Goal: Transaction & Acquisition: Register for event/course

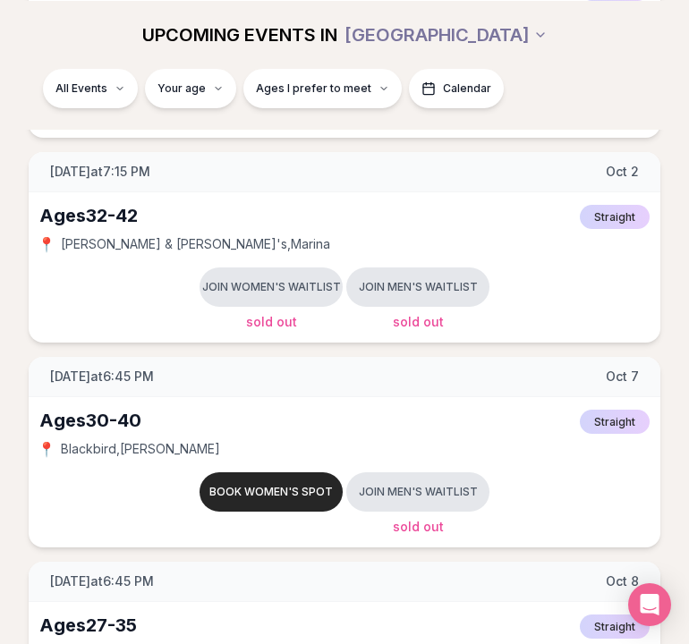
scroll to position [656, 0]
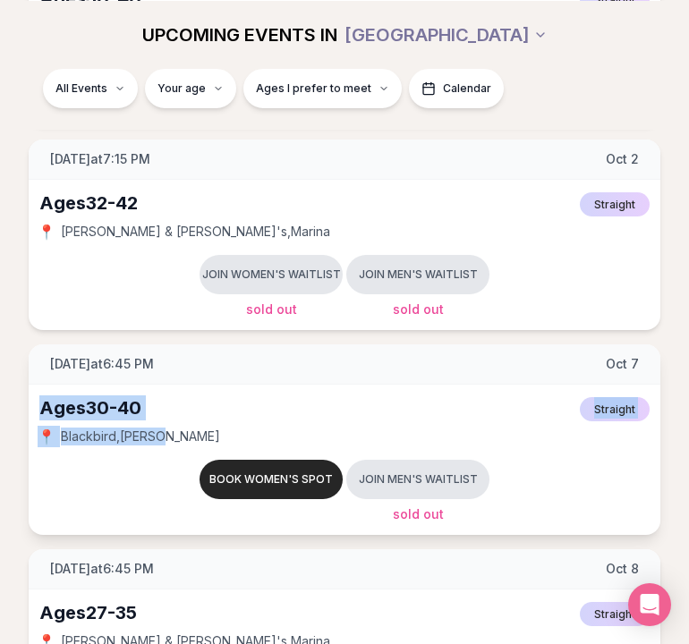
drag, startPoint x: 45, startPoint y: 404, endPoint x: 157, endPoint y: 443, distance: 119.1
click at [157, 443] on div "Ages [DEMOGRAPHIC_DATA] Straight 📍 Blackbird , [PERSON_NAME] Book women's spot …" at bounding box center [344, 460] width 631 height 150
click at [157, 443] on span "Blackbird , [PERSON_NAME]" at bounding box center [140, 436] width 159 height 18
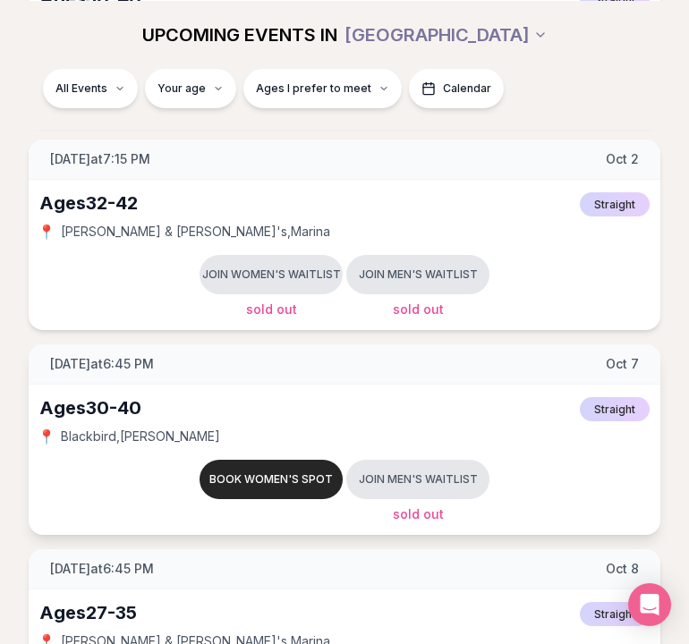
click at [109, 407] on div "Ages [DEMOGRAPHIC_DATA]" at bounding box center [90, 407] width 102 height 25
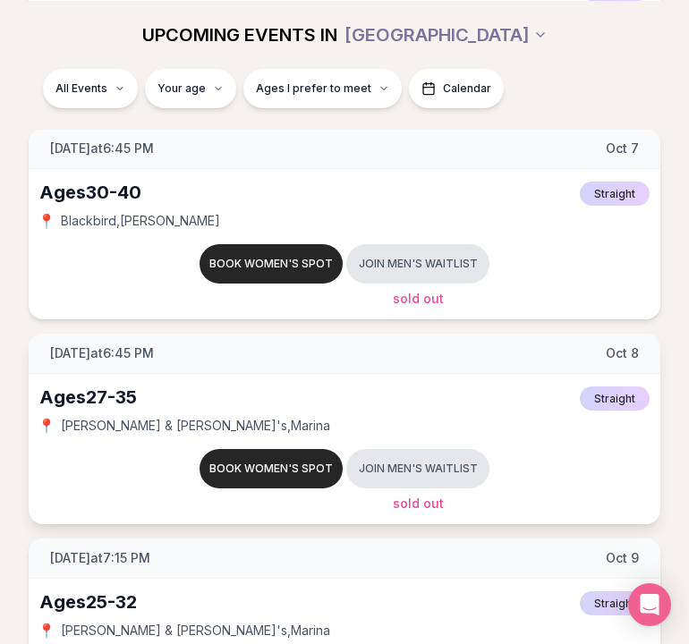
scroll to position [814, 0]
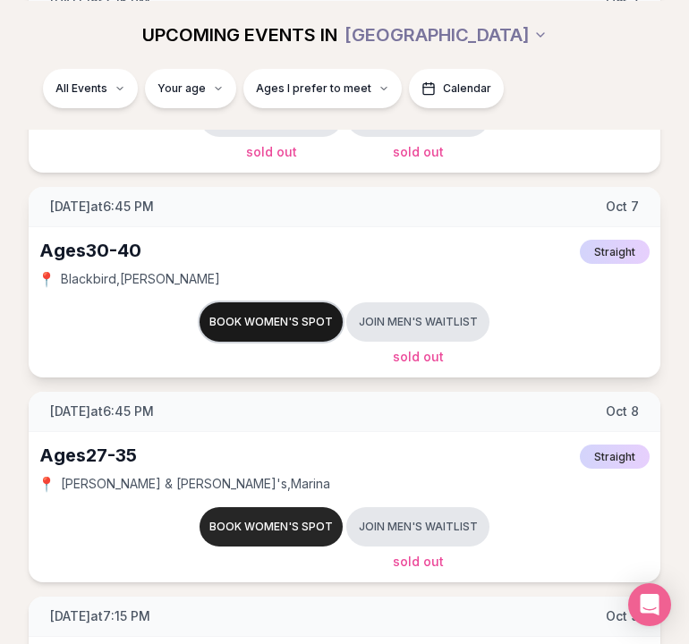
click at [237, 320] on button "Book women's spot" at bounding box center [270, 321] width 143 height 39
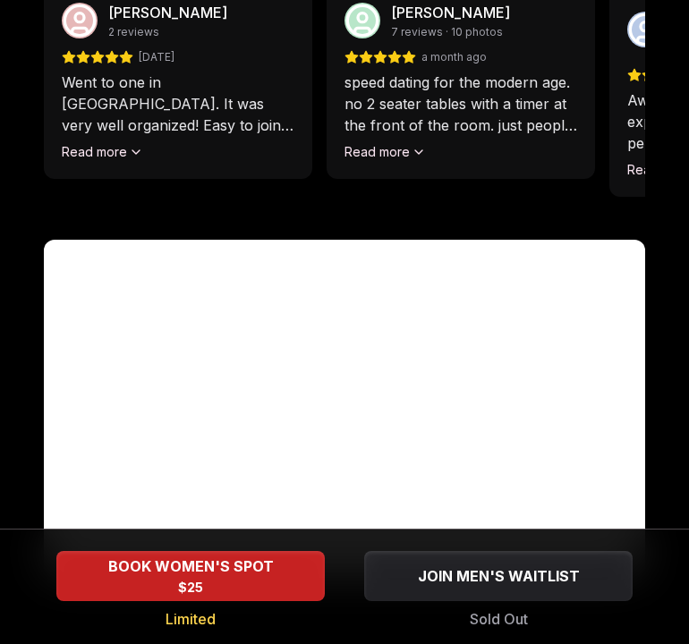
scroll to position [1805, 0]
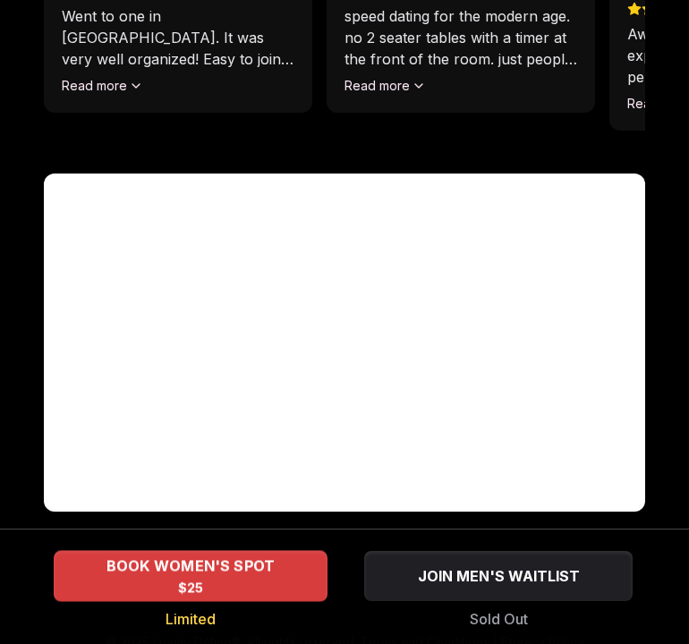
click at [249, 585] on div "BOOK WOMEN'S SPOT $25" at bounding box center [191, 575] width 274 height 49
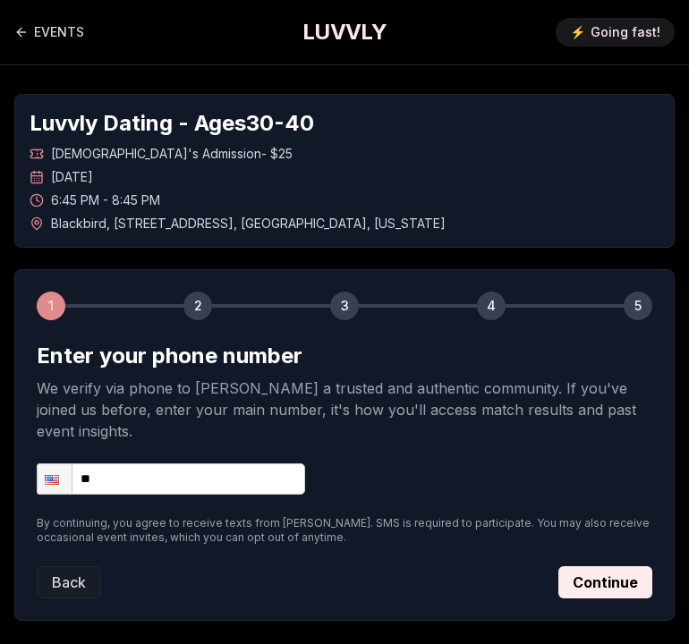
scroll to position [95, 0]
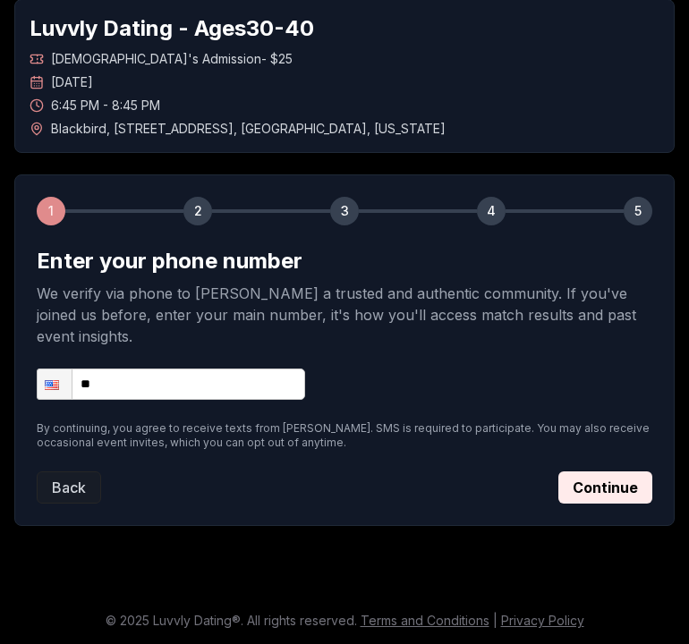
click at [129, 364] on form "Enter your phone number We verify via phone to [PERSON_NAME] a trusted and auth…" at bounding box center [344, 375] width 615 height 257
click at [130, 385] on input "**" at bounding box center [171, 383] width 268 height 31
type input "**********"
click at [595, 480] on button "Continue" at bounding box center [605, 487] width 94 height 32
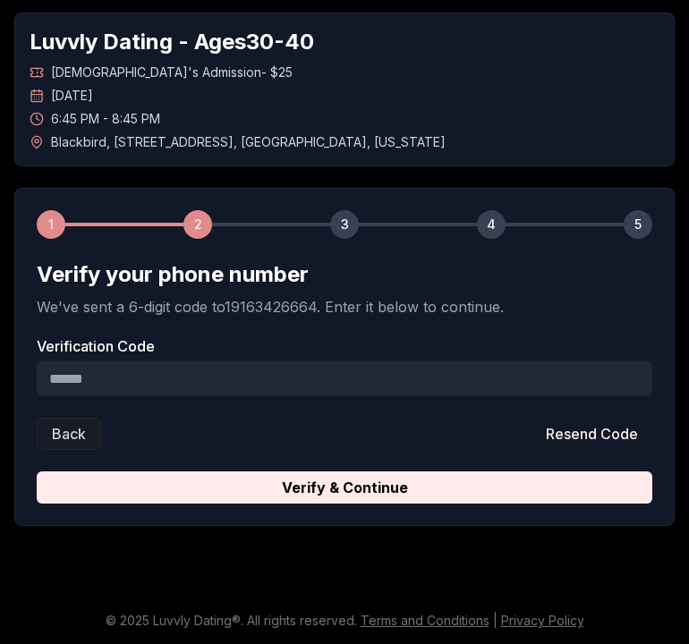
click at [172, 387] on input "Verification Code" at bounding box center [344, 378] width 615 height 36
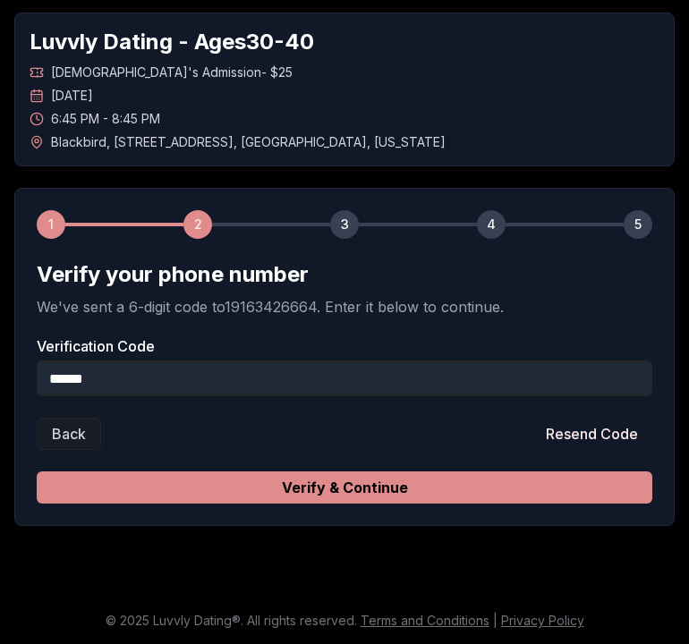
type input "******"
click at [195, 494] on button "Verify & Continue" at bounding box center [344, 487] width 615 height 32
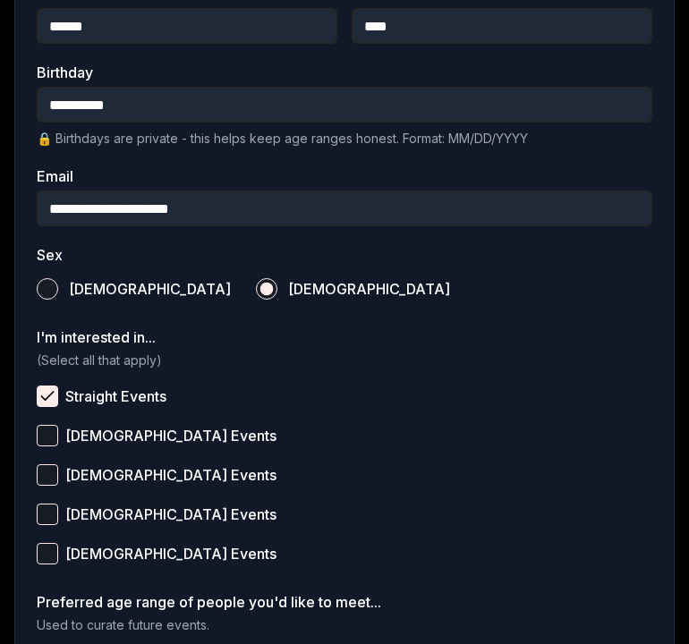
scroll to position [630, 0]
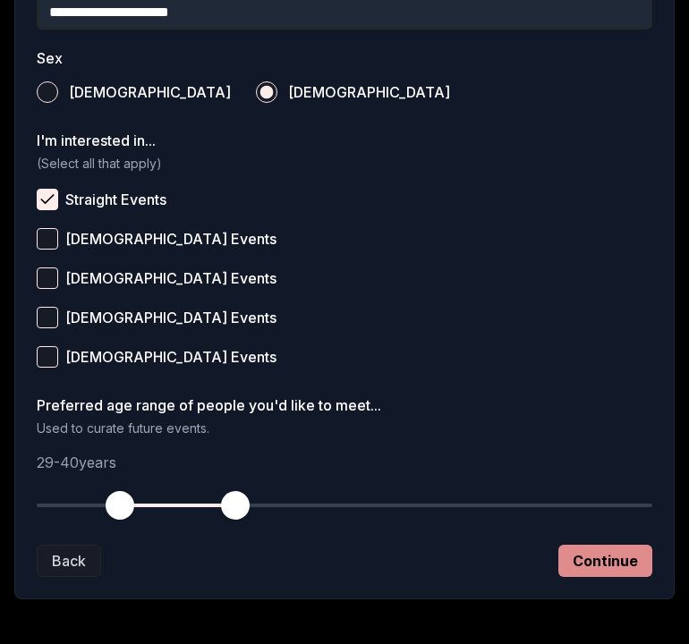
click at [582, 566] on button "Continue" at bounding box center [605, 561] width 94 height 32
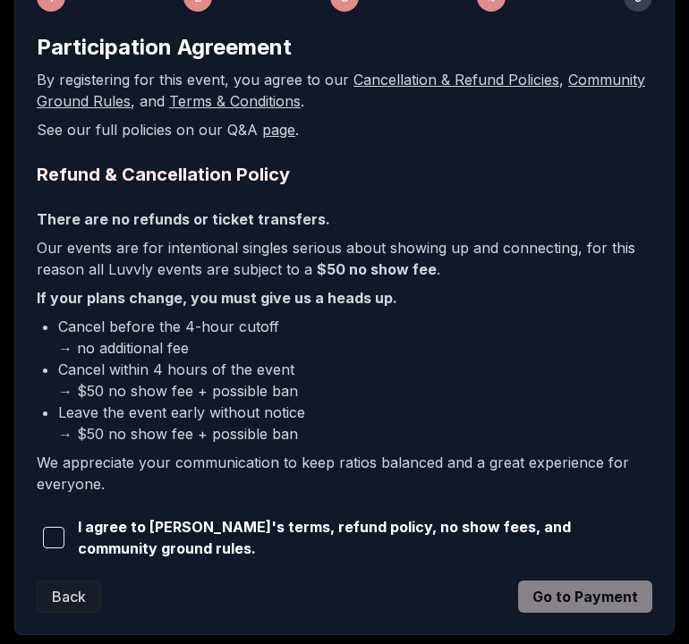
scroll to position [378, 0]
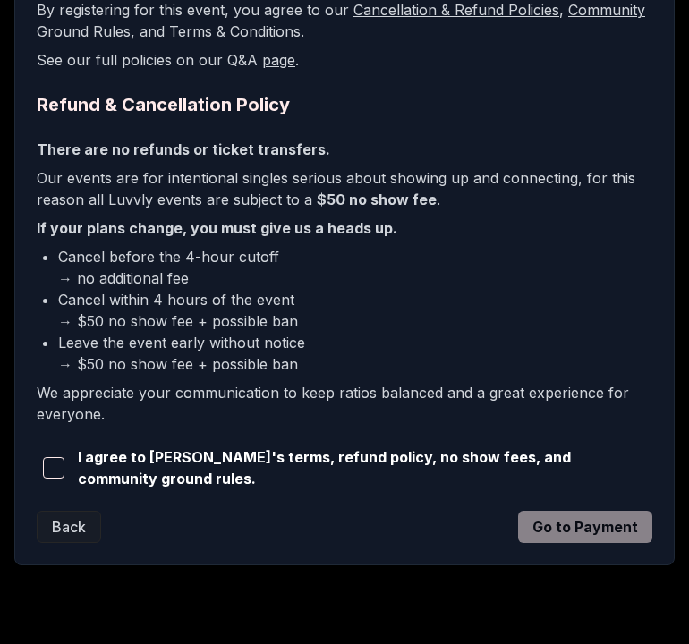
click at [57, 464] on span "button" at bounding box center [53, 467] width 21 height 21
click at [609, 537] on button "Go to Payment" at bounding box center [585, 527] width 134 height 32
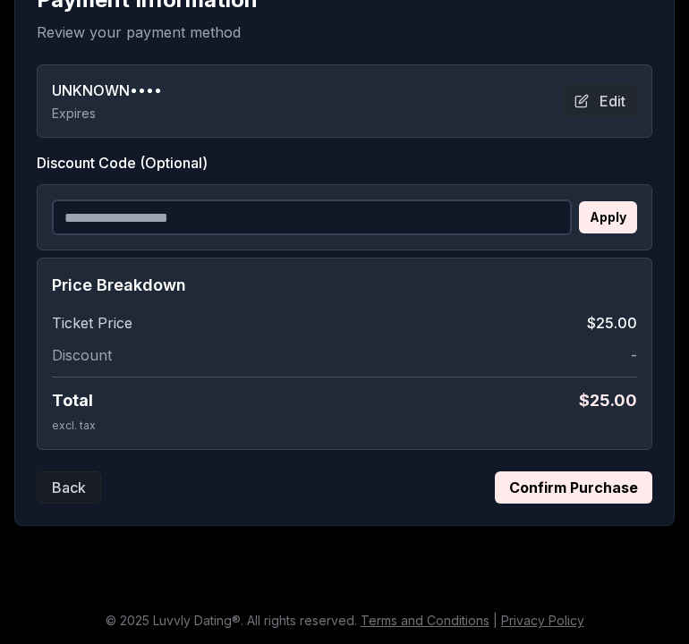
click at [159, 214] on input "Discount Code (Optional)" at bounding box center [312, 217] width 520 height 36
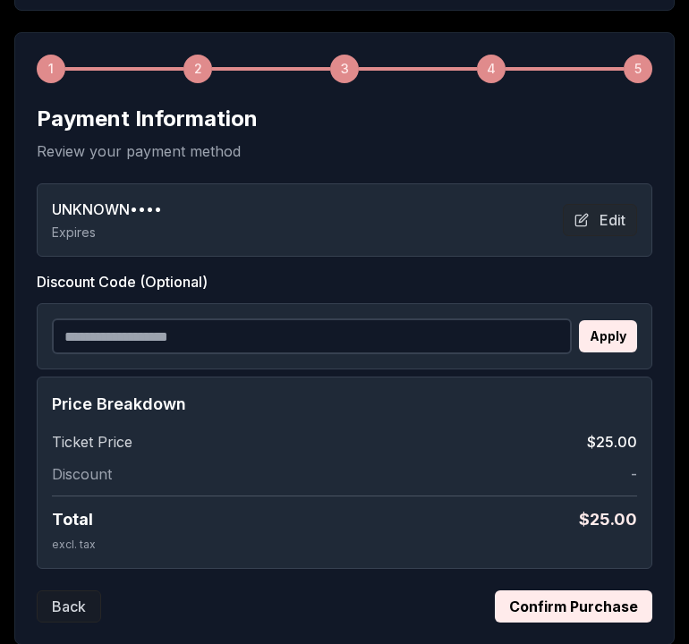
scroll to position [226, 0]
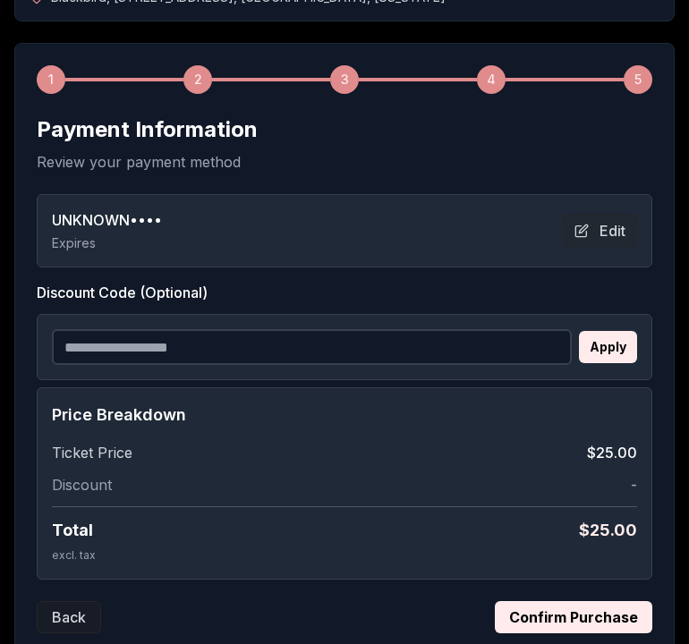
click at [148, 225] on span "UNKNOWN ••••" at bounding box center [107, 219] width 110 height 21
click at [586, 224] on button "Edit" at bounding box center [599, 231] width 74 height 32
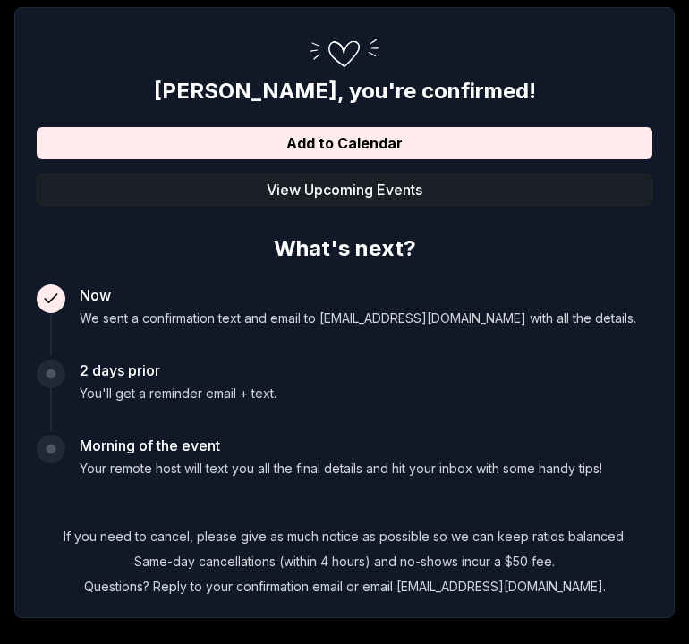
scroll to position [354, 0]
